Goal: Complete application form: Complete application form

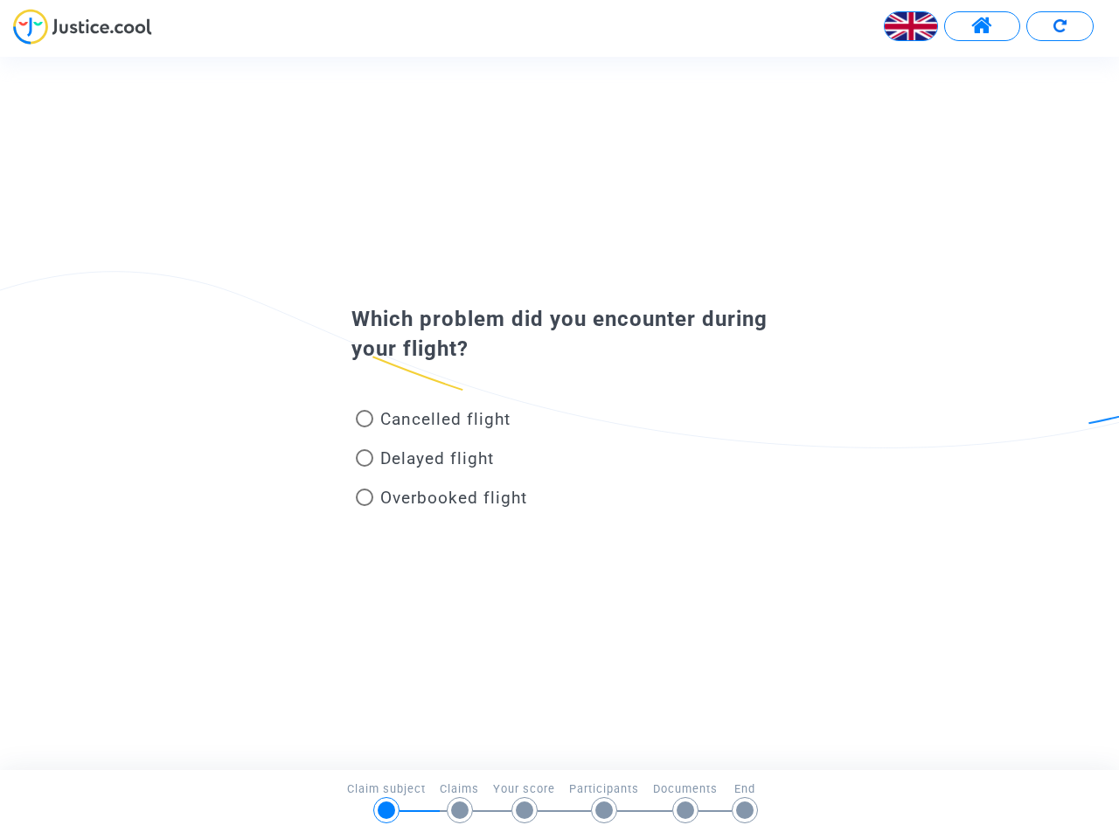
click at [911, 26] on img at bounding box center [910, 26] width 52 height 52
click at [981, 26] on span at bounding box center [982, 26] width 22 height 23
click at [1059, 26] on div at bounding box center [559, 33] width 1119 height 48
click at [559, 412] on div "Cancelled flight" at bounding box center [530, 422] width 385 height 39
click at [433, 422] on span "Cancelled flight" at bounding box center [445, 419] width 130 height 20
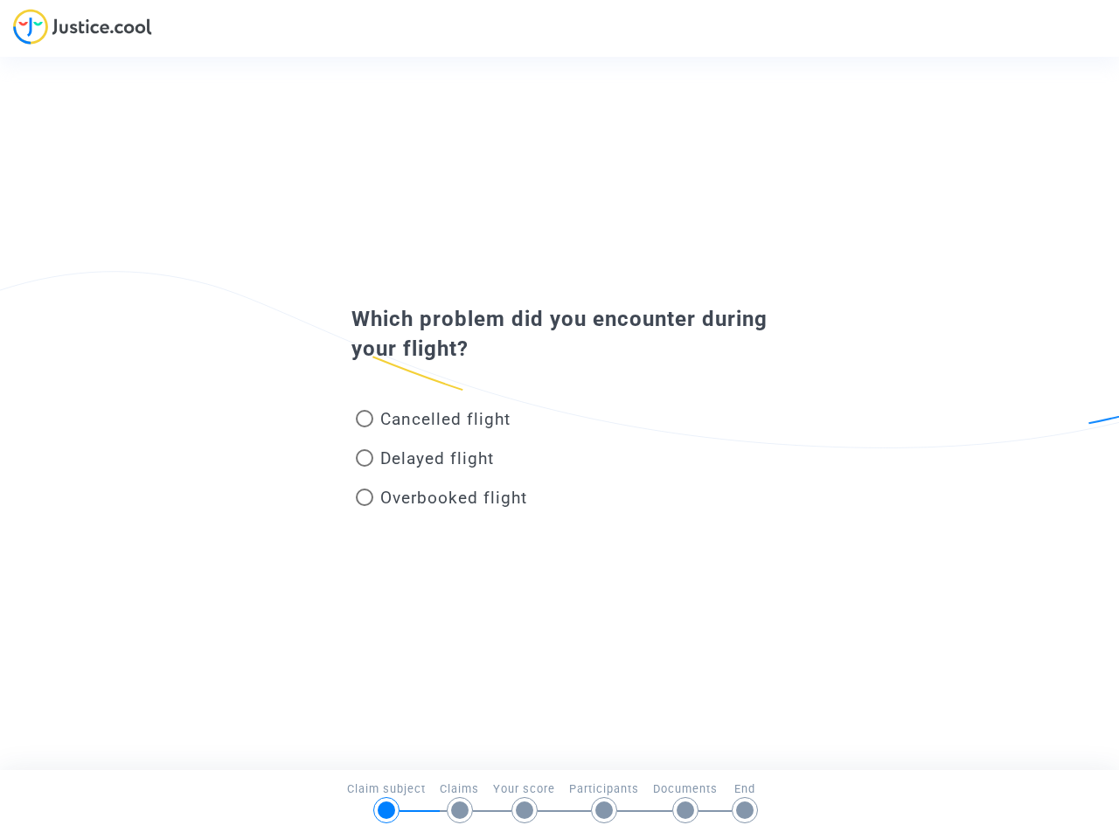
click at [364, 427] on input "Cancelled flight" at bounding box center [364, 427] width 1 height 1
radio input "true"
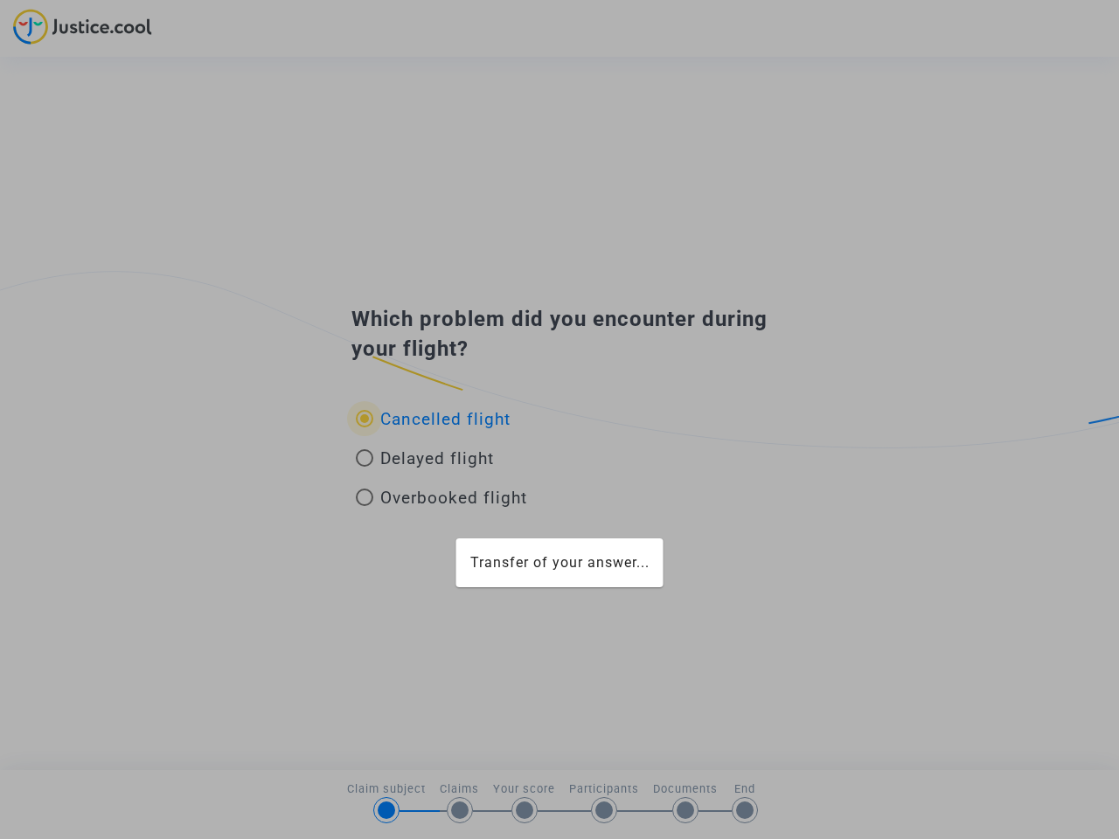
click at [433, 419] on div "Transfer of your answer..." at bounding box center [559, 419] width 1119 height 839
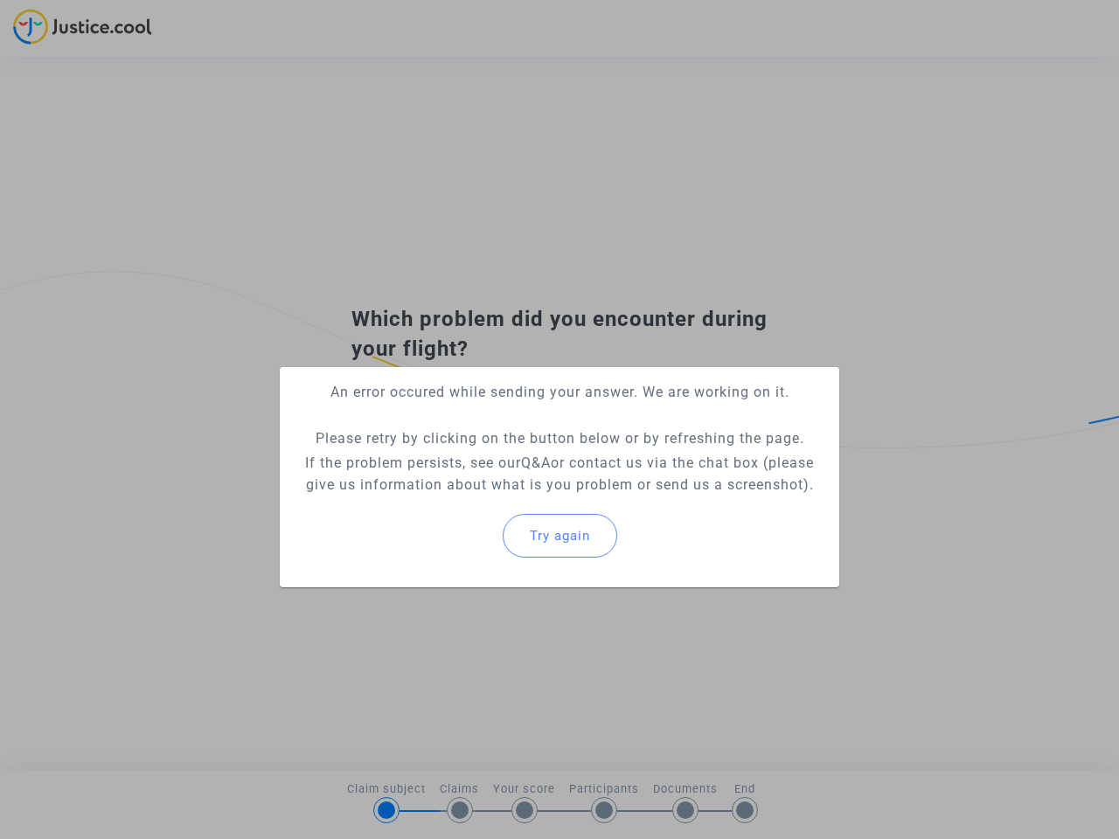
click at [425, 461] on p "If the problem persists, see our Q&A or contact us via the chat box (please giv…" at bounding box center [559, 474] width 531 height 44
click at [425, 458] on p "If the problem persists, see our Q&A or contact us via the chat box (please giv…" at bounding box center [559, 474] width 531 height 44
click at [441, 501] on div "Try again" at bounding box center [559, 535] width 531 height 75
click at [441, 497] on mat-card "An error occured while sending your answer. We are working on it. Please retry …" at bounding box center [559, 477] width 559 height 220
